Goal: Information Seeking & Learning: Learn about a topic

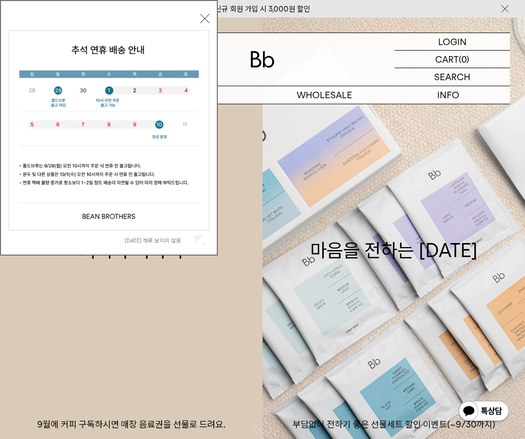
click at [197, 247] on div "오늘 하루 보이지 않음" at bounding box center [109, 240] width 201 height 19
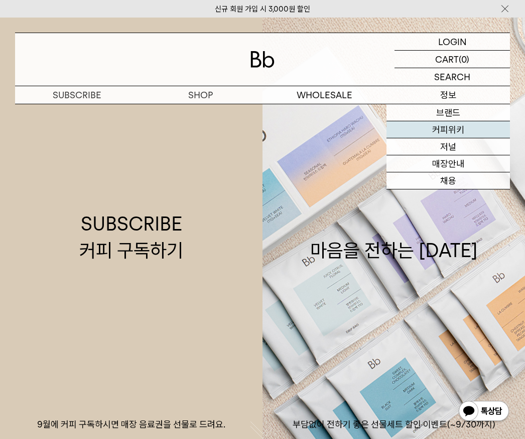
click at [446, 130] on link "커피위키" at bounding box center [448, 129] width 124 height 17
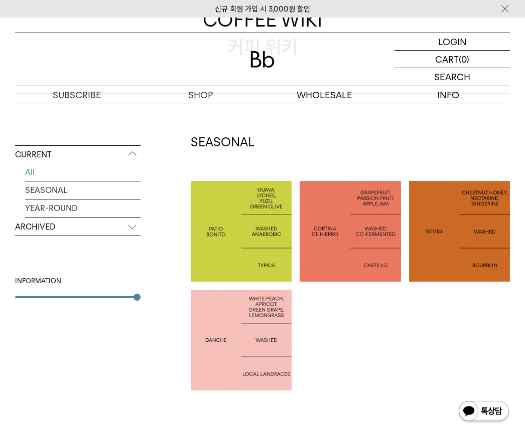
scroll to position [137, 0]
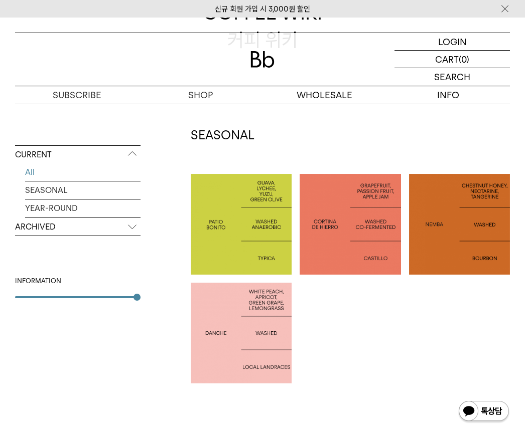
click at [449, 238] on div at bounding box center [459, 224] width 101 height 101
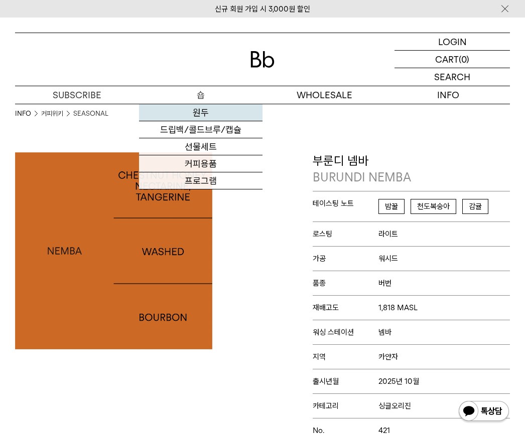
click at [202, 108] on link "원두" at bounding box center [201, 112] width 124 height 17
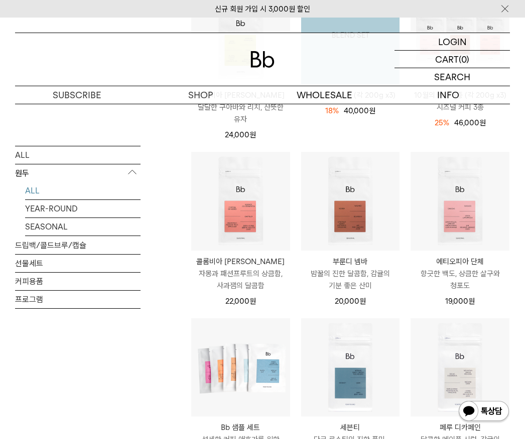
scroll to position [216, 0]
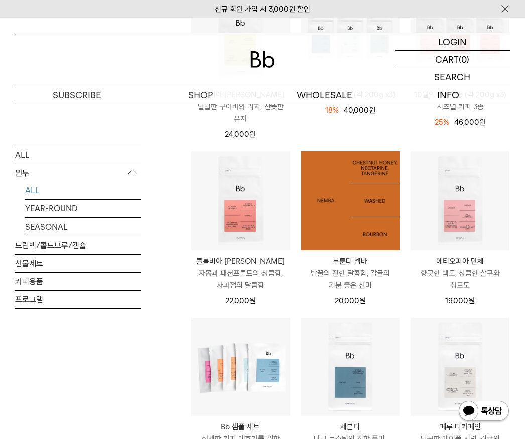
click at [355, 219] on img at bounding box center [350, 200] width 99 height 99
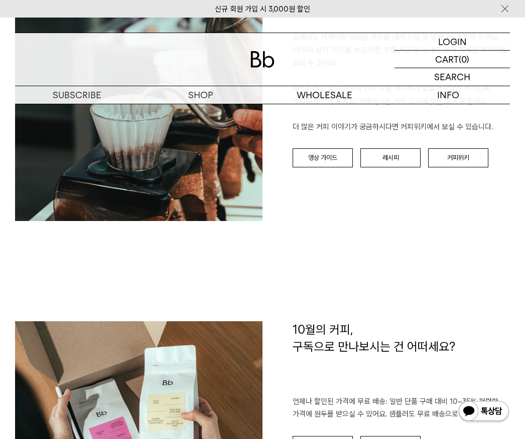
scroll to position [1034, 0]
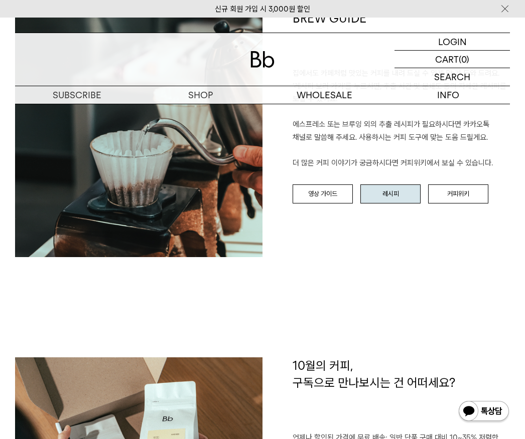
click at [395, 187] on link "레시피" at bounding box center [390, 194] width 60 height 19
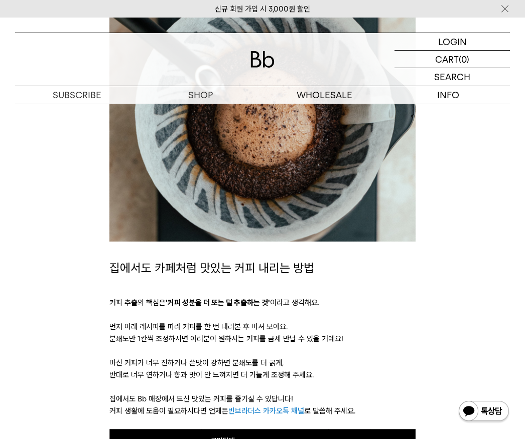
scroll to position [262, 0]
